Goal: Information Seeking & Learning: Learn about a topic

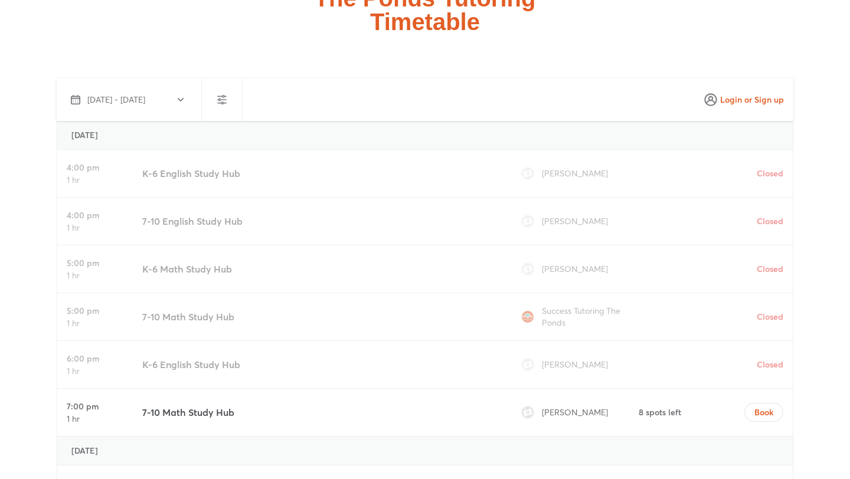
scroll to position [2898, 0]
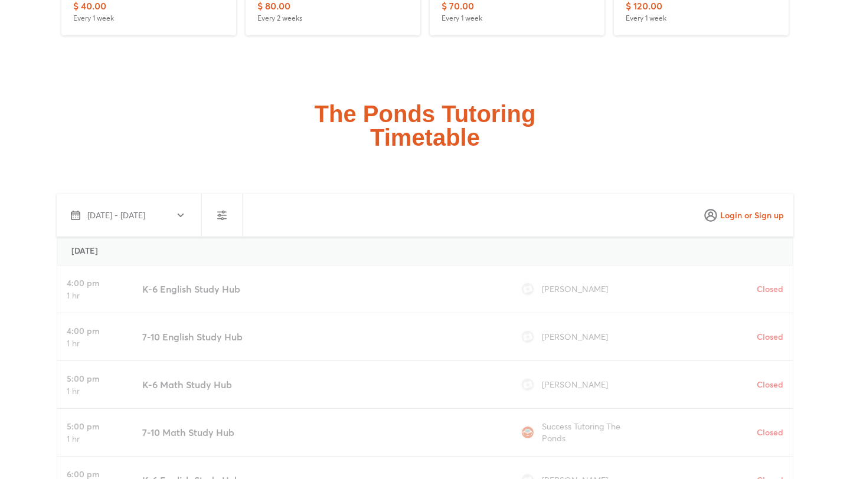
drag, startPoint x: 143, startPoint y: 272, endPoint x: 290, endPoint y: 270, distance: 147.0
click at [290, 270] on div "K-6 English Study Hub" at bounding box center [319, 289] width 363 height 47
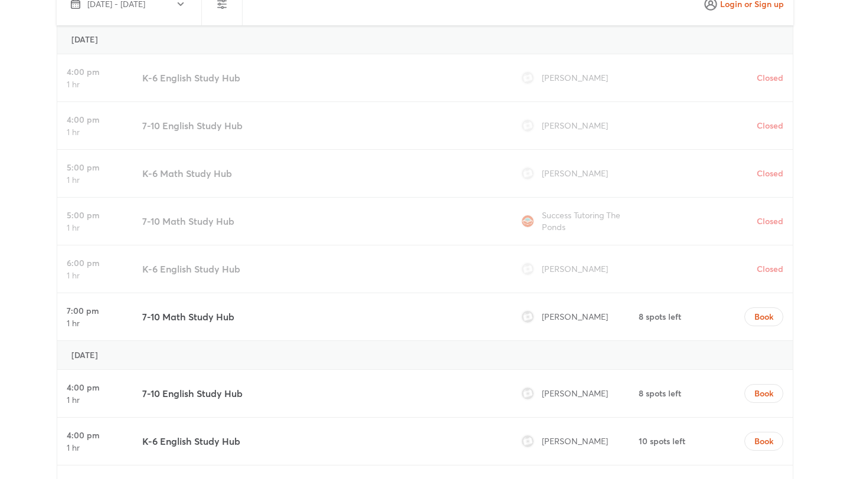
scroll to position [3116, 0]
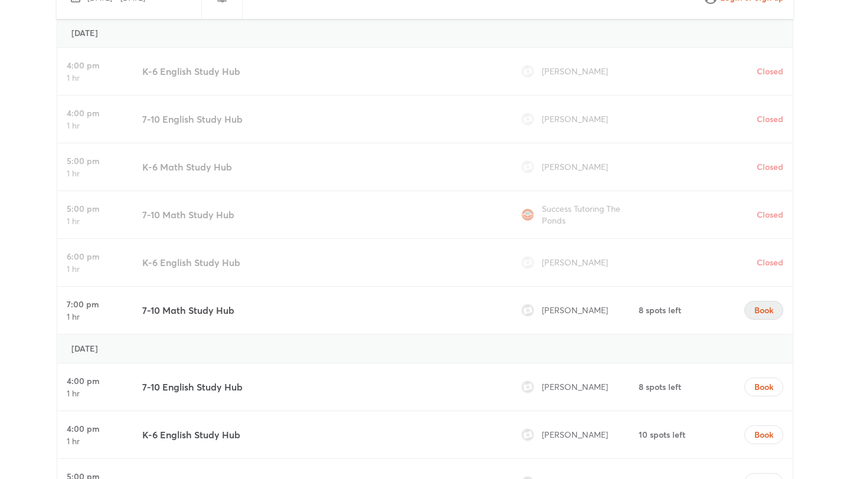
click at [760, 301] on button "Book" at bounding box center [763, 310] width 39 height 19
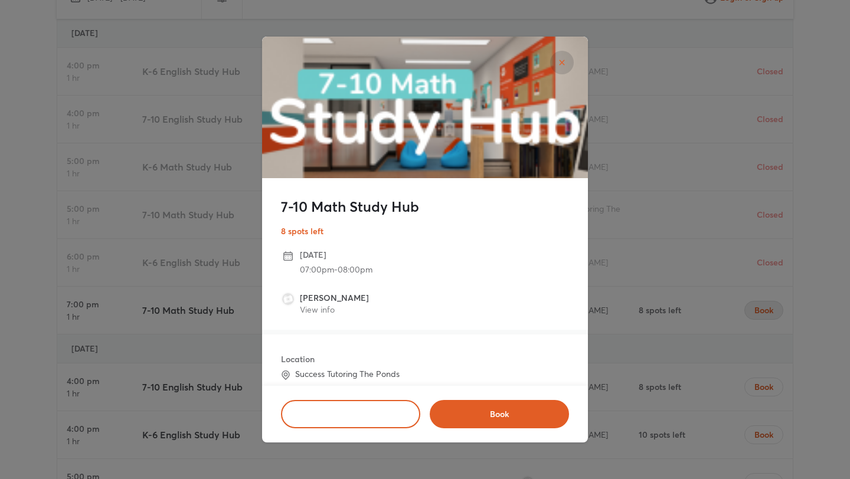
drag, startPoint x: 278, startPoint y: 204, endPoint x: 436, endPoint y: 203, distance: 157.6
click at [436, 203] on div "7-10 Math Study Hub 8 spots left" at bounding box center [425, 213] width 326 height 71
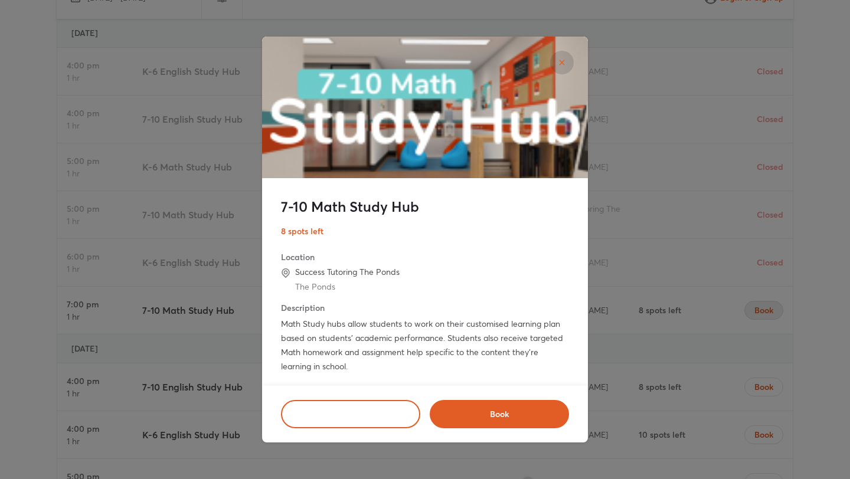
scroll to position [109, 0]
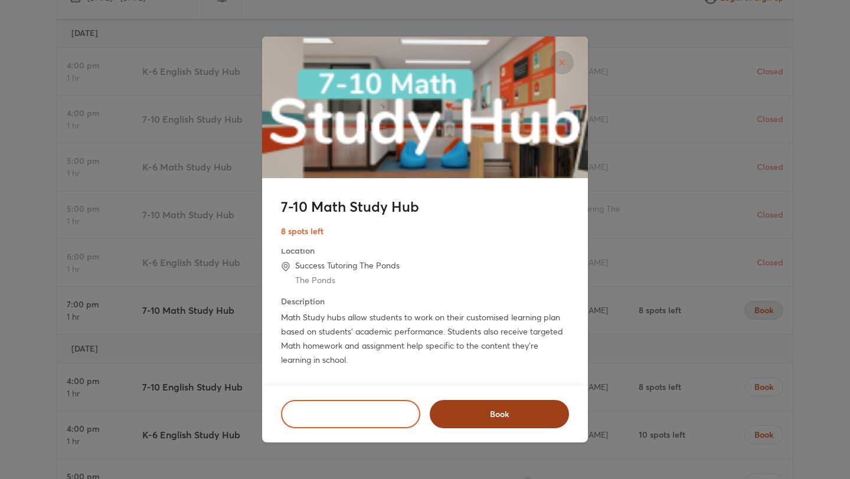
click at [483, 420] on button "Book" at bounding box center [499, 414] width 139 height 28
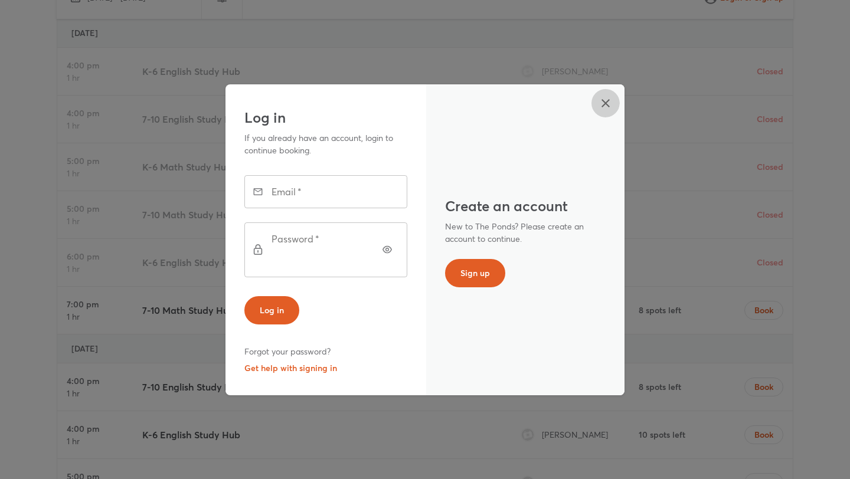
click at [603, 110] on icon "button" at bounding box center [606, 103] width 14 height 14
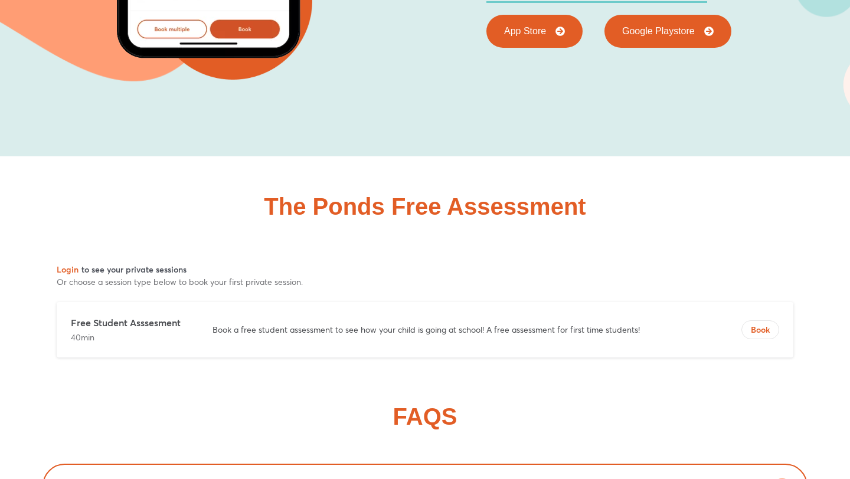
scroll to position [5506, 0]
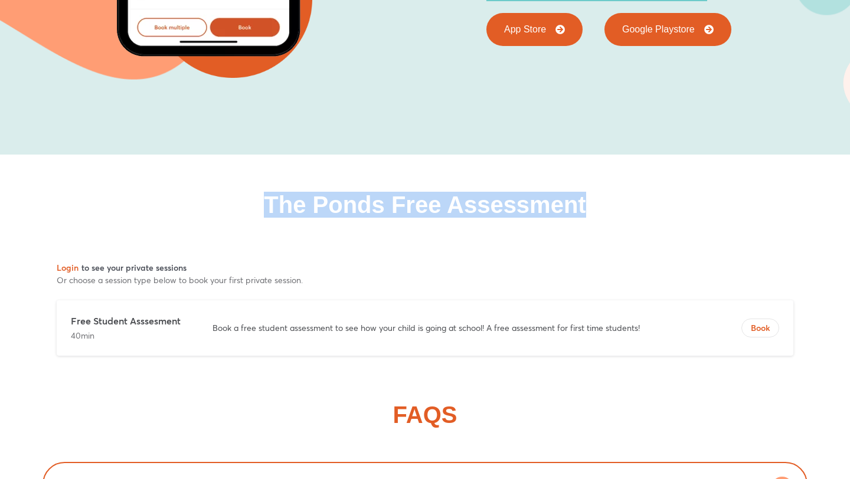
drag, startPoint x: 245, startPoint y: 204, endPoint x: 610, endPoint y: 204, distance: 365.4
click at [610, 204] on div "The Ponds Free Assessment" at bounding box center [425, 205] width 765 height 24
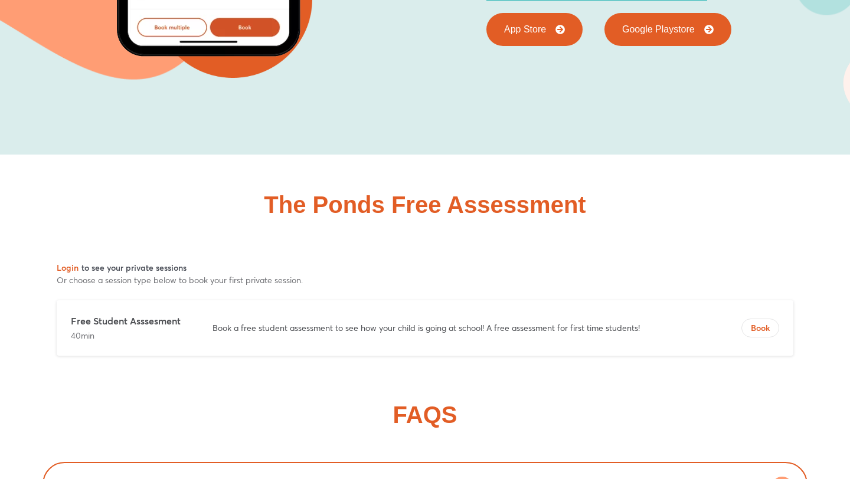
drag, startPoint x: 241, startPoint y: 330, endPoint x: 586, endPoint y: 329, distance: 344.8
click at [586, 329] on p "Book a free student assessment to see how your child is going at school! A free…" at bounding box center [455, 328] width 484 height 12
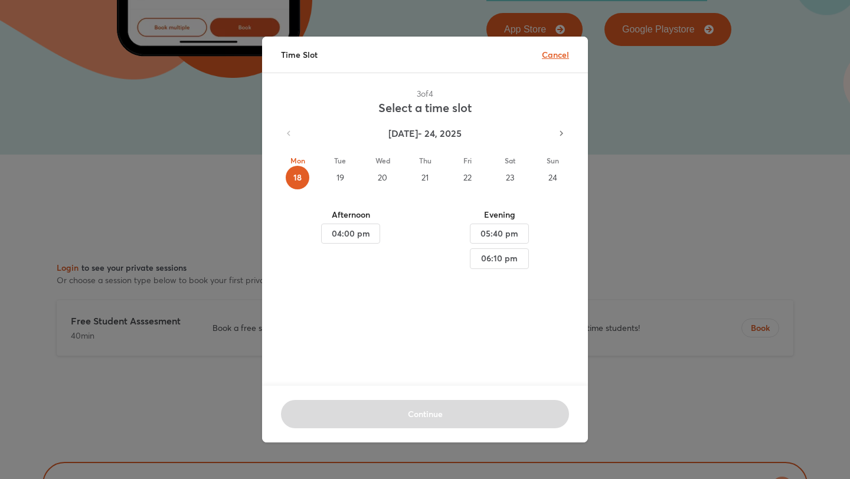
click at [565, 49] on p "Cancel" at bounding box center [555, 54] width 27 height 12
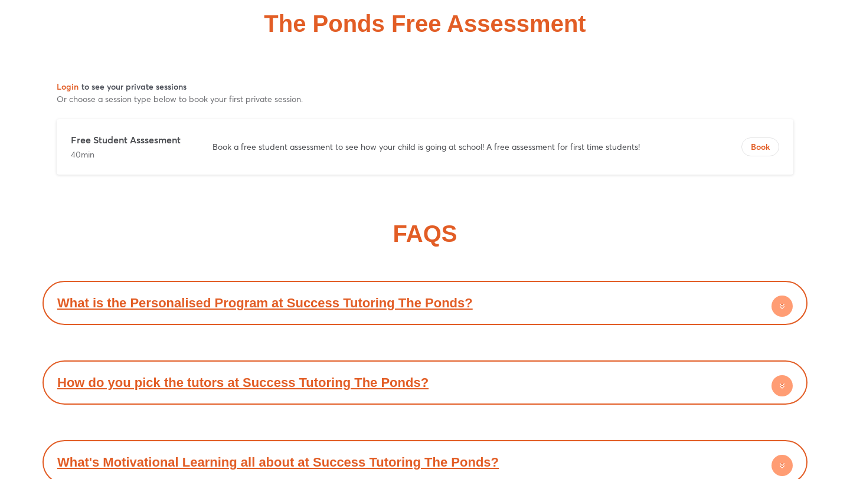
scroll to position [5761, 0]
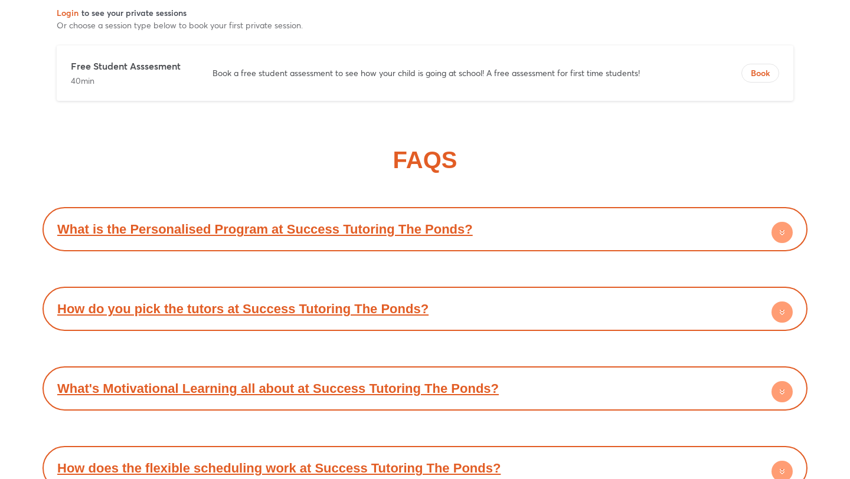
click at [507, 228] on div "What is the Personalised Program at Success Tutoring The Ponds?" at bounding box center [424, 229] width 753 height 32
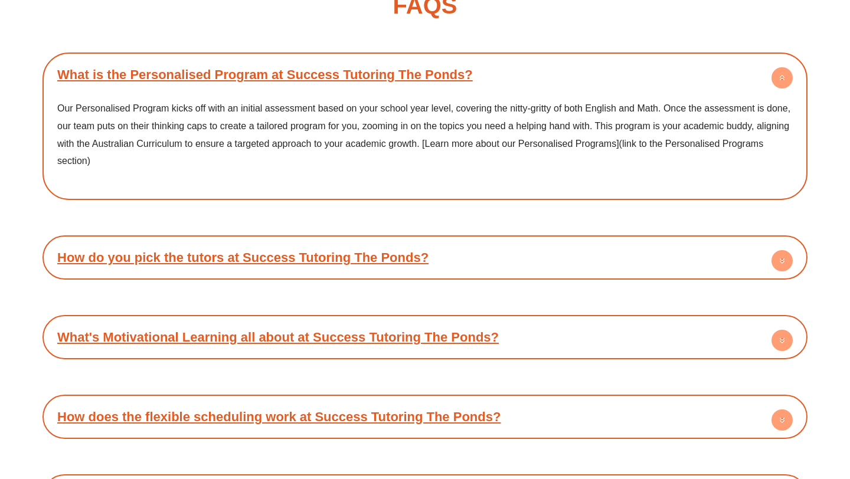
scroll to position [5916, 0]
click at [548, 269] on div "How do you pick the tutors at Success Tutoring The Ponds?" at bounding box center [424, 257] width 753 height 32
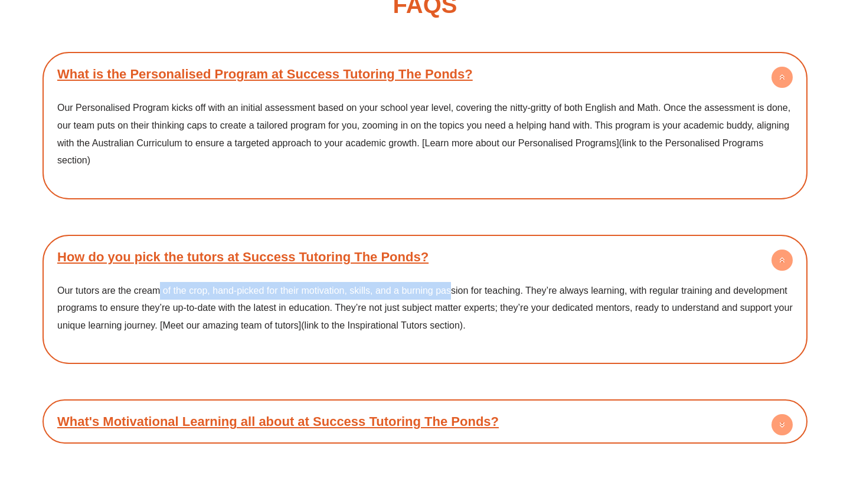
drag, startPoint x: 159, startPoint y: 295, endPoint x: 449, endPoint y: 297, distance: 289.9
click at [449, 298] on span "Our tutors are the cream of the crop, hand-picked for their motivation, skills,…" at bounding box center [425, 308] width 736 height 45
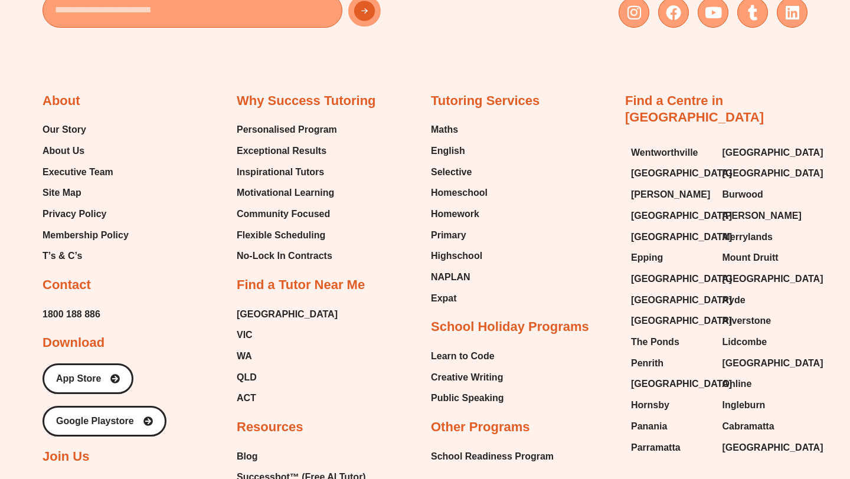
scroll to position [6903, 0]
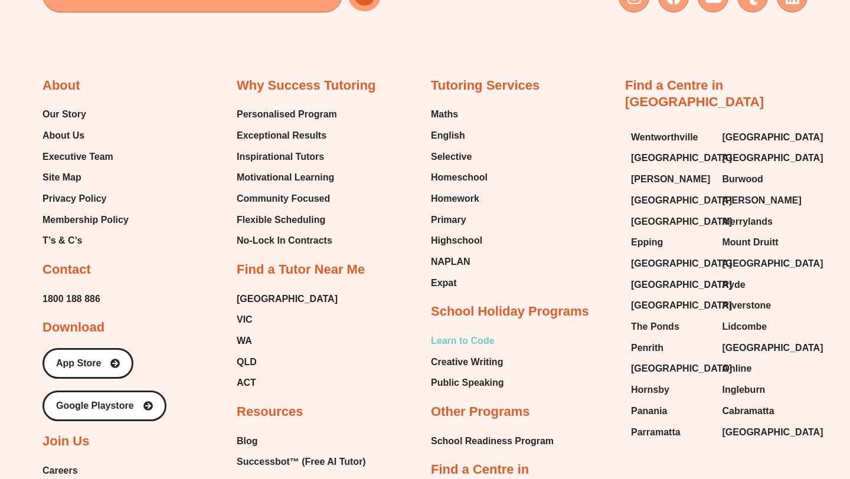
click at [473, 342] on span "Learn to Code" at bounding box center [463, 341] width 64 height 18
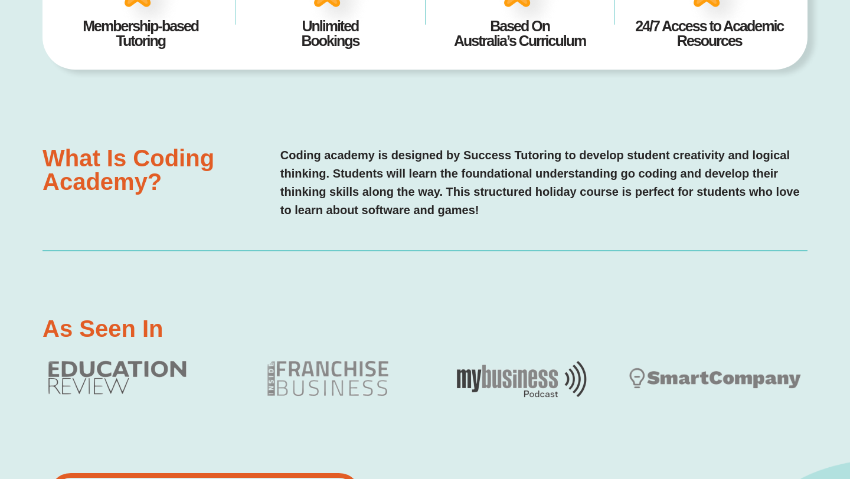
scroll to position [745, 0]
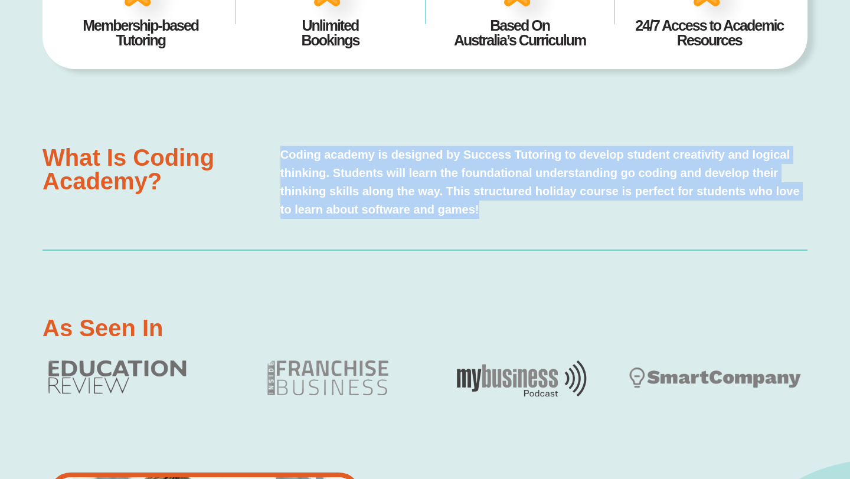
drag, startPoint x: 278, startPoint y: 150, endPoint x: 509, endPoint y: 211, distance: 238.7
click at [509, 211] on div "what is coding Academy? Coding academy is designed by Success Tutoring to devel…" at bounding box center [425, 192] width 765 height 92
click at [509, 211] on p "Coding academy is designed by Success Tutoring to develop student creativity an…" at bounding box center [543, 182] width 527 height 73
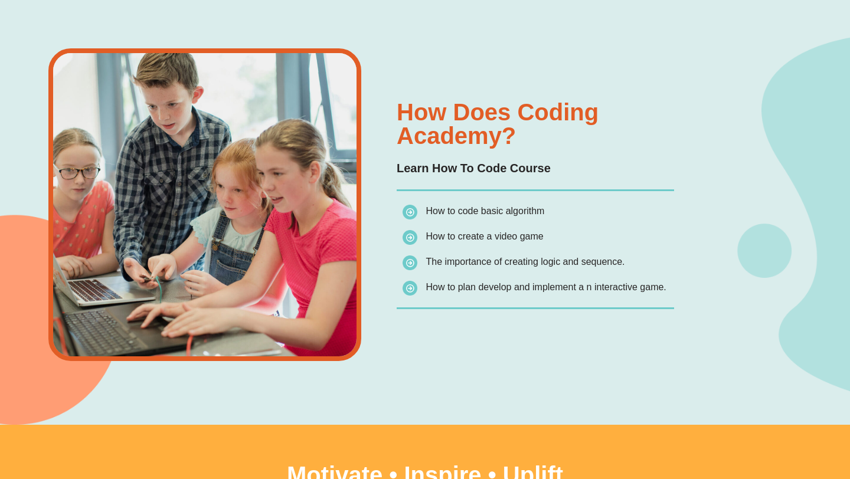
scroll to position [1171, 0]
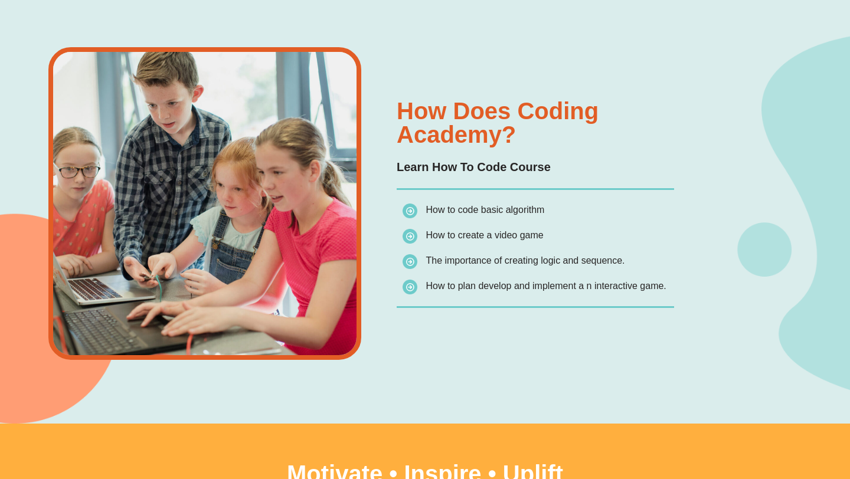
drag, startPoint x: 428, startPoint y: 235, endPoint x: 594, endPoint y: 236, distance: 166.5
click at [594, 236] on li "How to create a video game" at bounding box center [539, 237] width 272 height 21
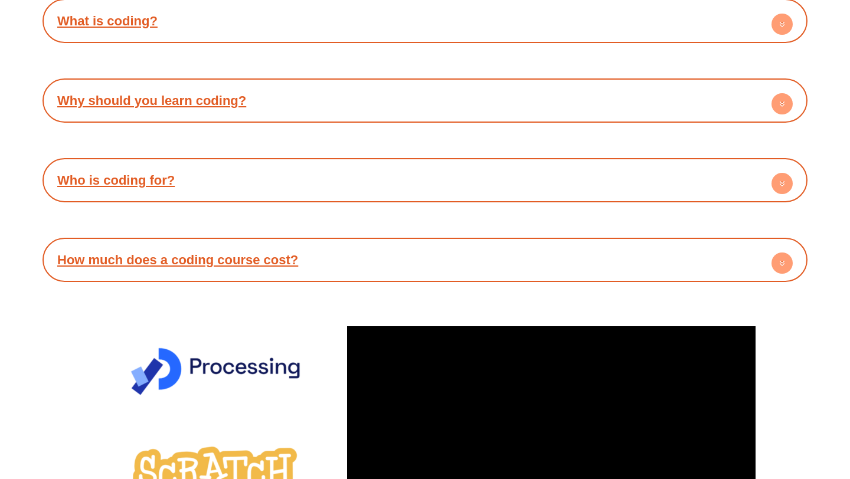
scroll to position [2461, 0]
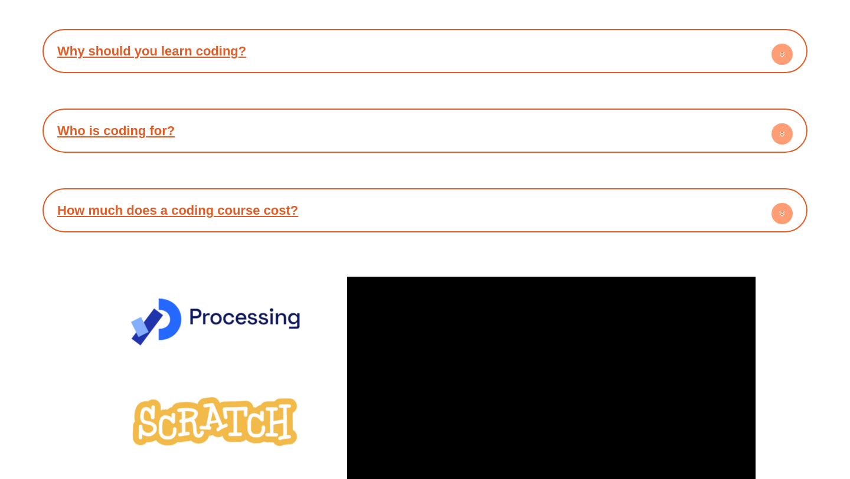
click at [335, 213] on div "How much does a coding course cost?" at bounding box center [424, 210] width 753 height 32
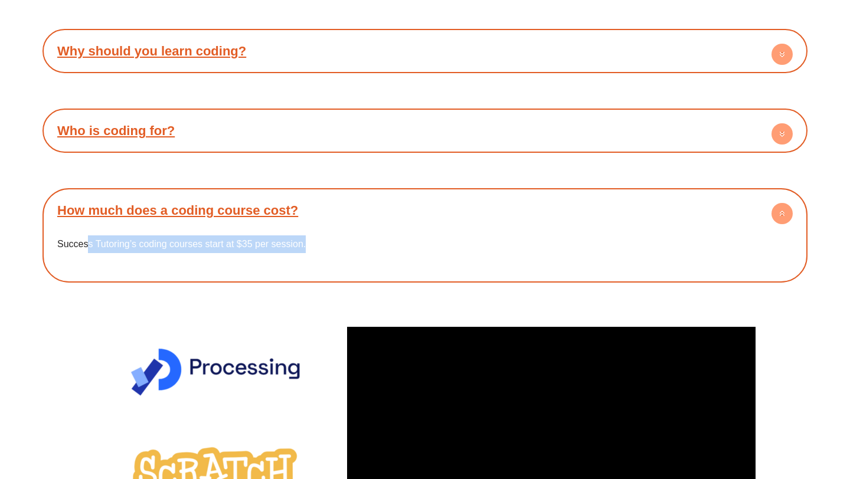
drag, startPoint x: 86, startPoint y: 243, endPoint x: 326, endPoint y: 250, distance: 240.4
click at [326, 250] on p "Success Tutoring’s coding courses start at $35 per session." at bounding box center [425, 245] width 736 height 18
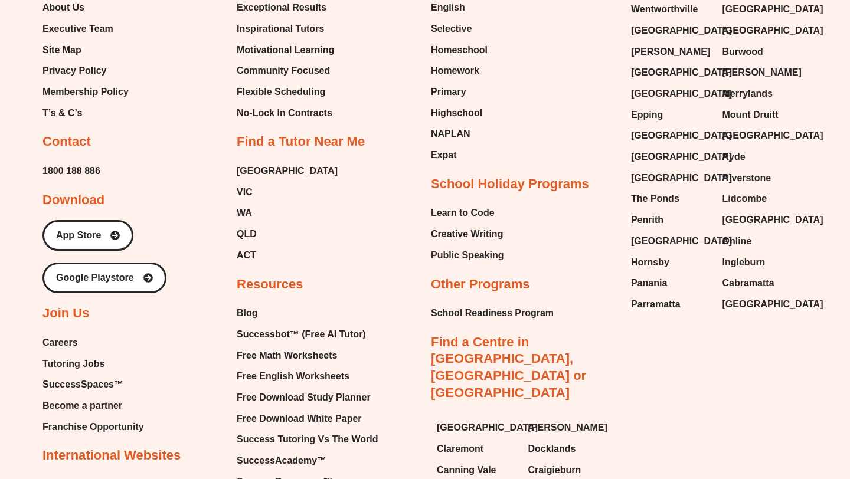
scroll to position [3489, 0]
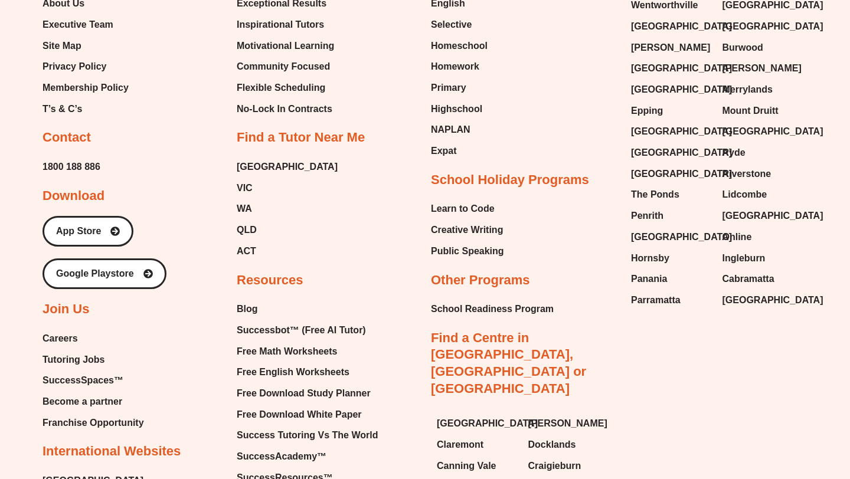
click at [67, 359] on span "Tutoring Jobs" at bounding box center [74, 360] width 62 height 18
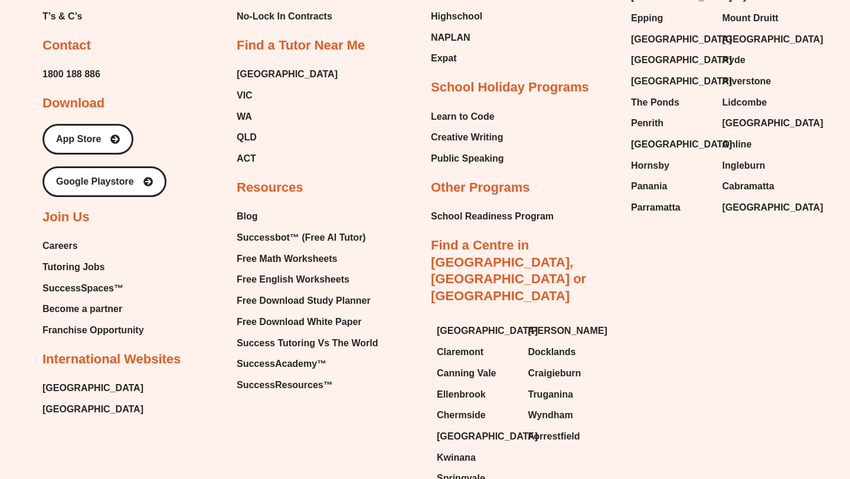
scroll to position [2426, 0]
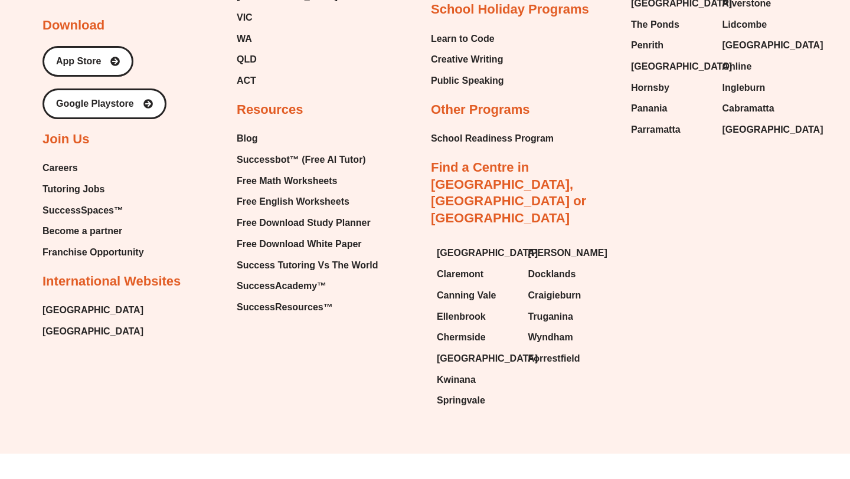
click at [66, 171] on span "Careers" at bounding box center [60, 168] width 35 height 18
